Goal: Consume media (video, audio): Consume media (video, audio)

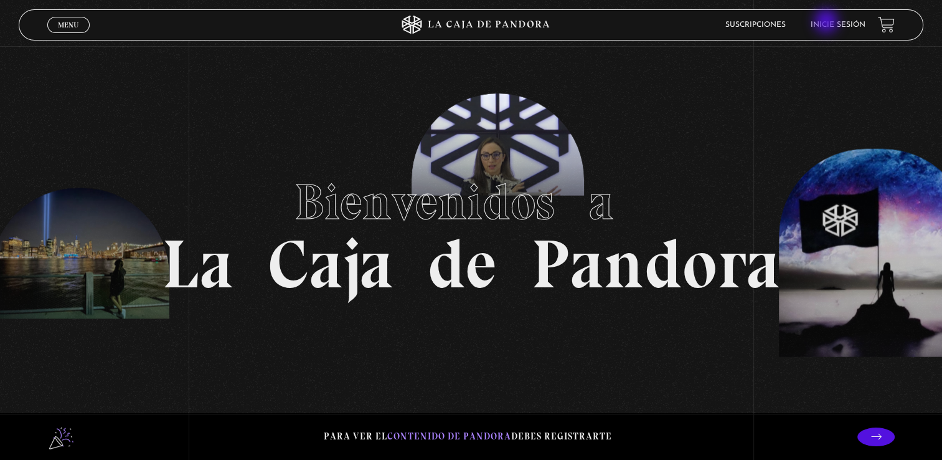
click at [828, 22] on link "Inicie sesión" at bounding box center [838, 24] width 55 height 7
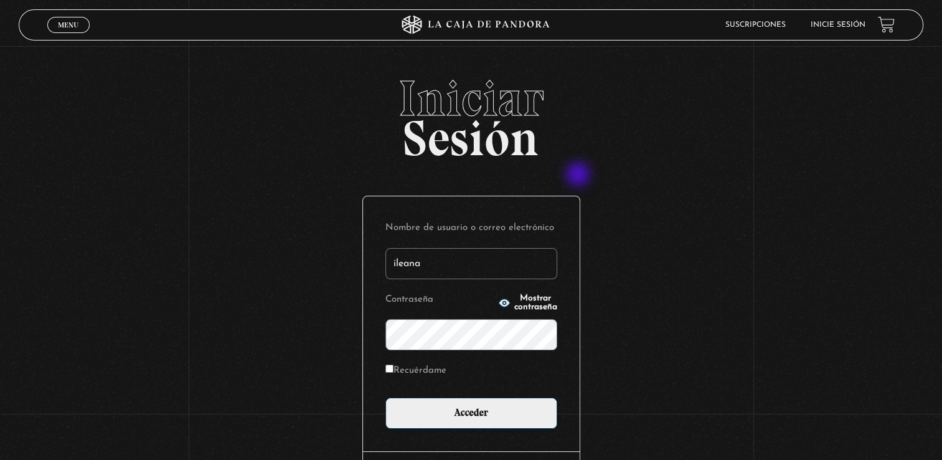
type input "ileanajx@hotmail.com"
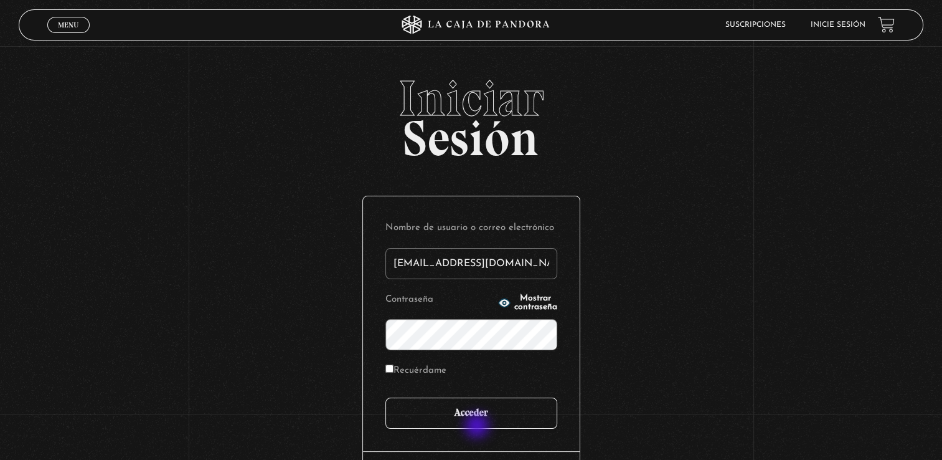
click at [478, 427] on input "Acceder" at bounding box center [472, 412] width 172 height 31
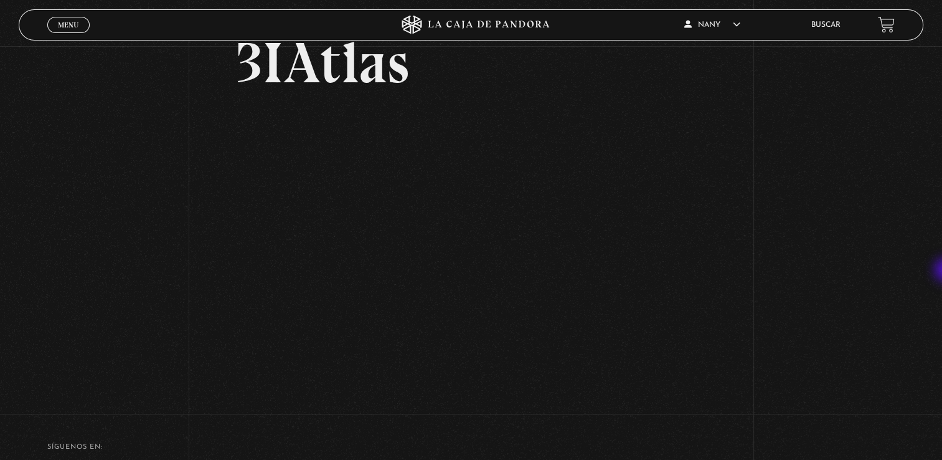
scroll to position [65, 0]
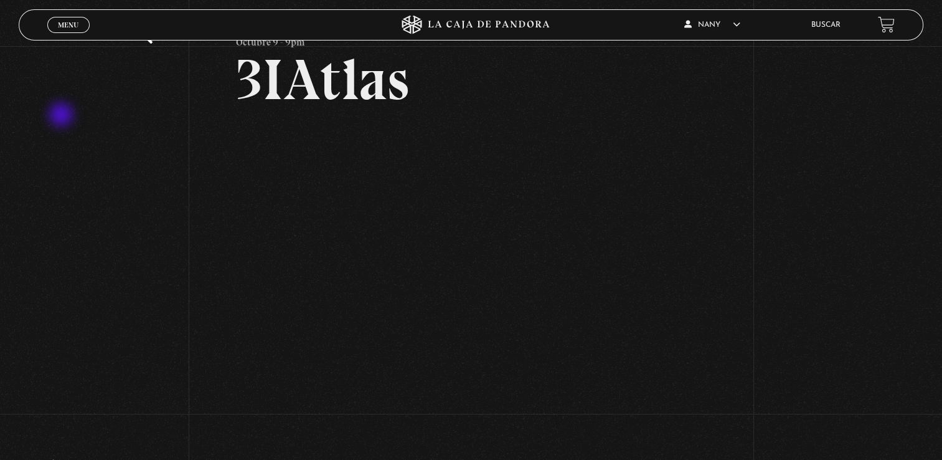
click at [62, 116] on div "Volver Octubre 9 - 9pm 3IAtlas" at bounding box center [471, 199] width 942 height 436
click at [837, 185] on div "Volver Octubre 9 - 9pm 3IAtlas" at bounding box center [471, 199] width 942 height 436
